Goal: Navigation & Orientation: Find specific page/section

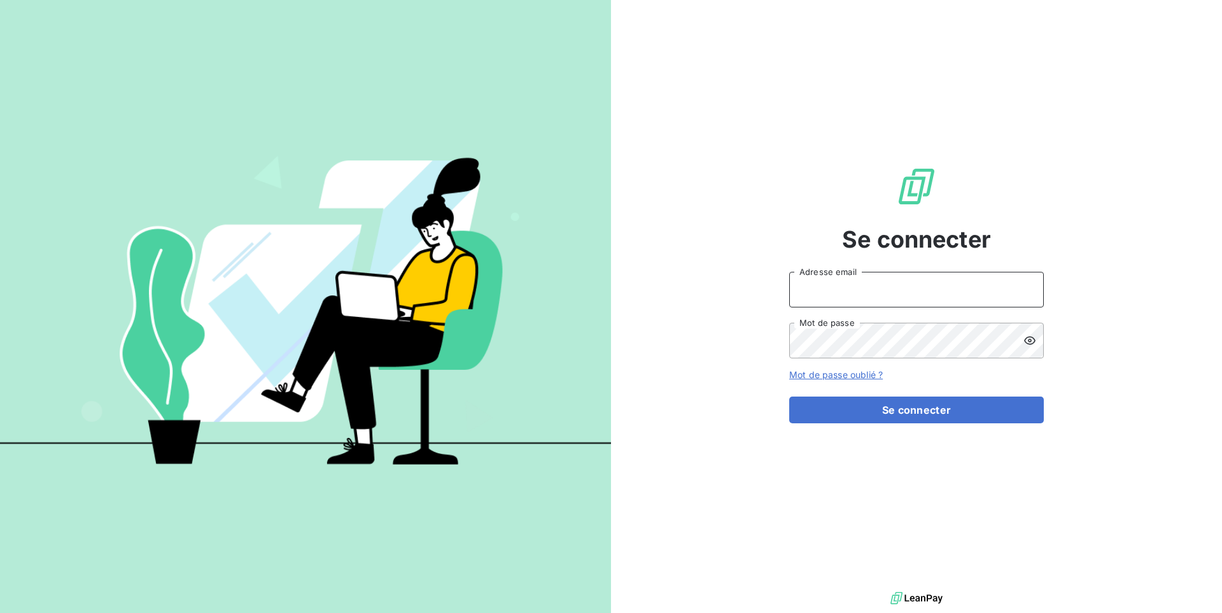
click at [828, 292] on input "Adresse email" at bounding box center [916, 290] width 255 height 36
type input "admin@sofradi"
click at [789, 397] on button "Se connecter" at bounding box center [916, 410] width 255 height 27
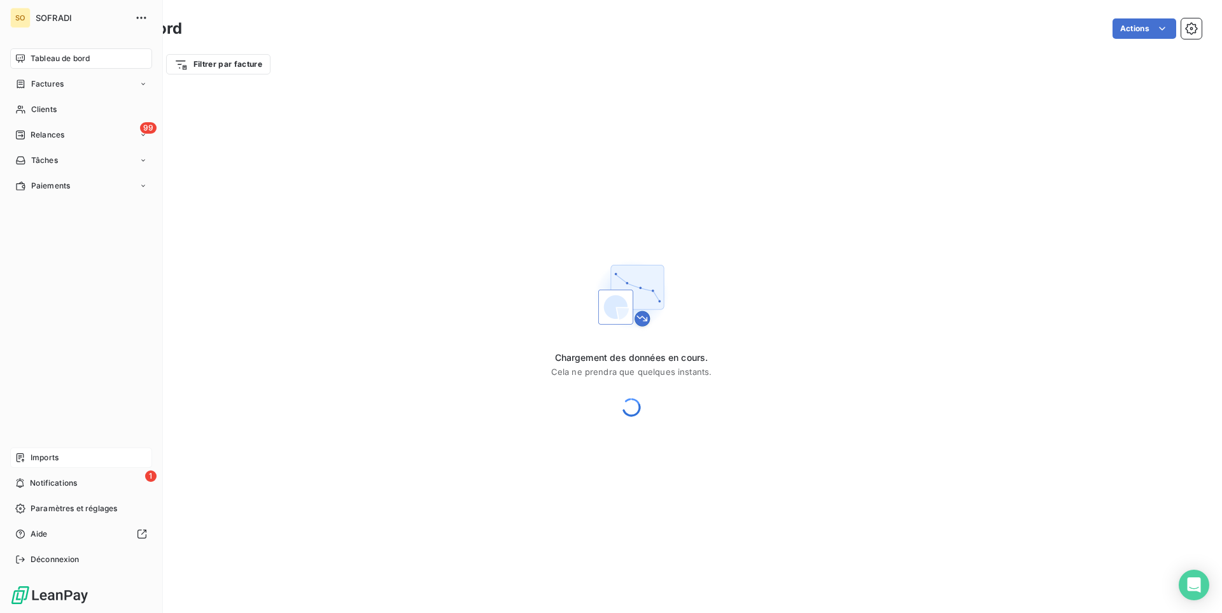
click at [85, 456] on div "Imports" at bounding box center [81, 457] width 142 height 20
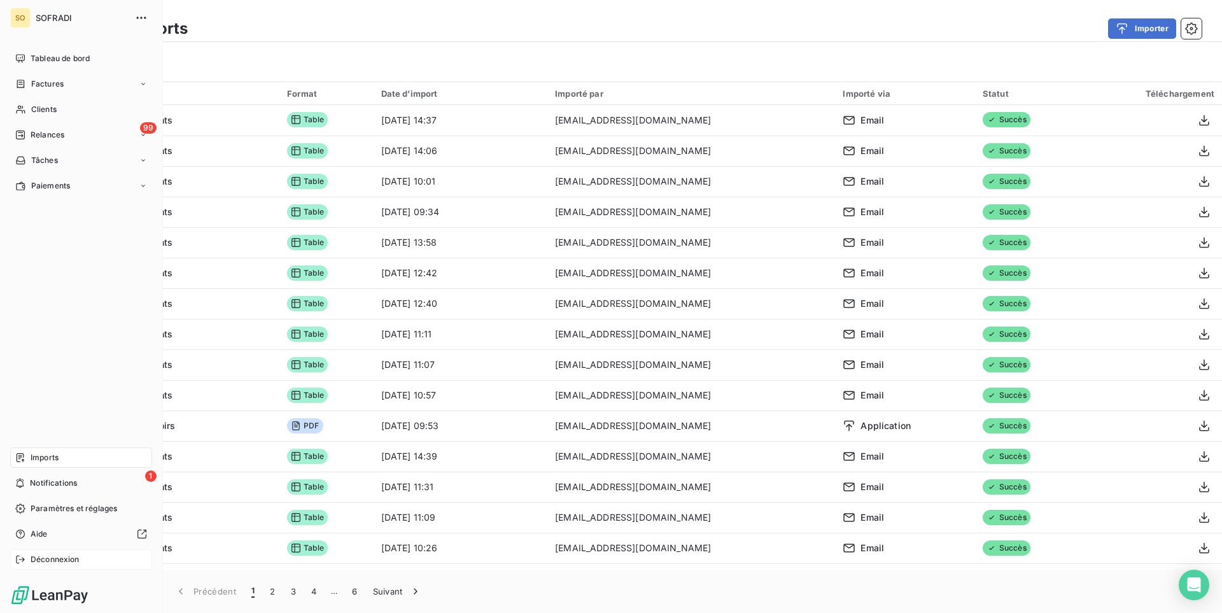
click at [29, 558] on div "Déconnexion" at bounding box center [81, 559] width 142 height 20
